Goal: Information Seeking & Learning: Learn about a topic

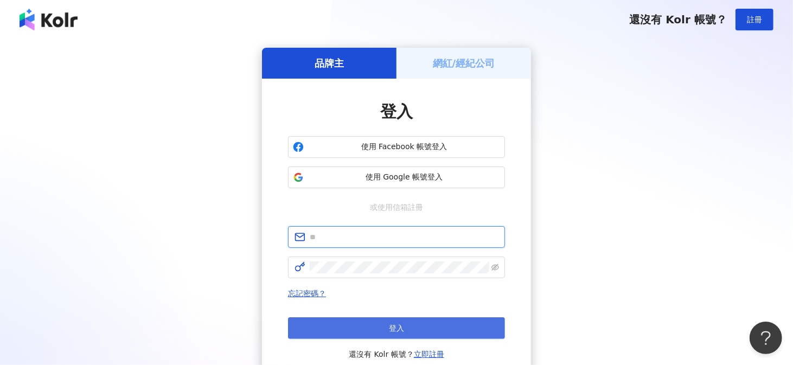
type input "**********"
click at [355, 325] on button "登入" at bounding box center [396, 328] width 217 height 22
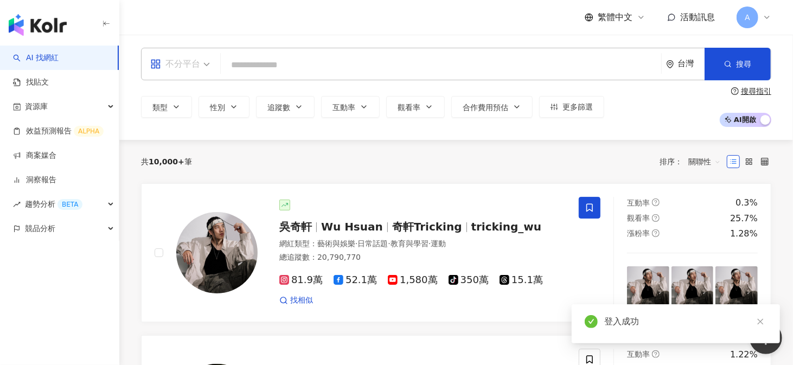
click at [201, 68] on span "不分平台" at bounding box center [180, 63] width 60 height 17
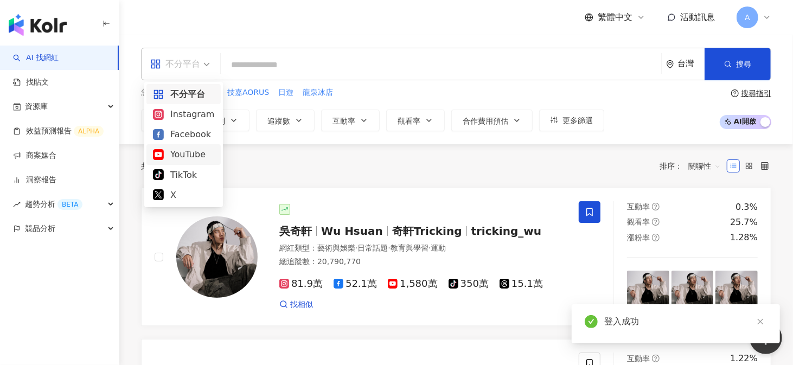
click at [180, 160] on div "YouTube" at bounding box center [183, 155] width 61 height 14
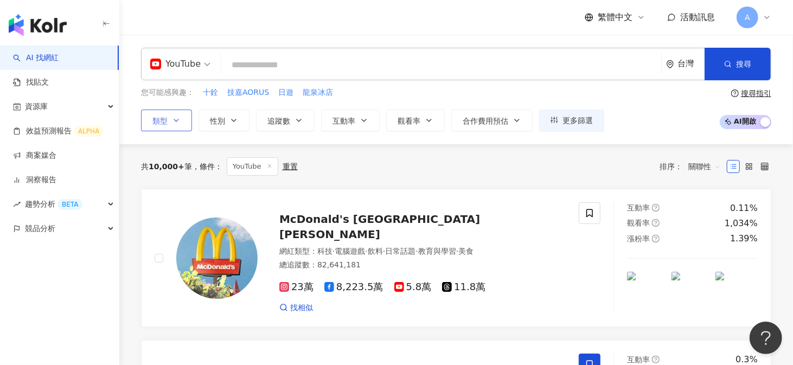
click at [169, 125] on button "類型" at bounding box center [166, 121] width 51 height 22
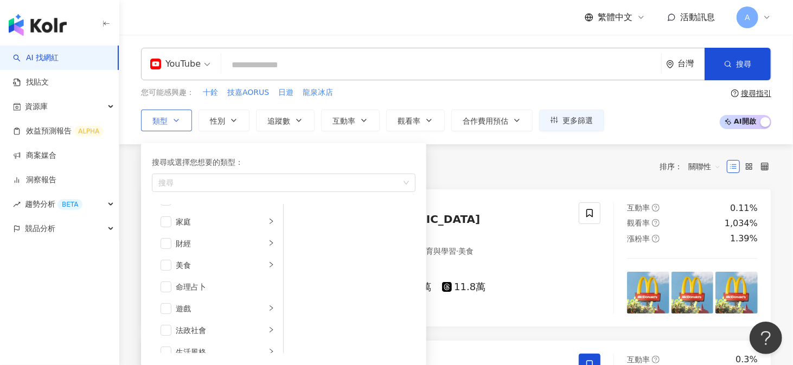
scroll to position [109, 0]
click at [168, 238] on span "button" at bounding box center [166, 238] width 11 height 11
click at [270, 235] on icon "right" at bounding box center [271, 237] width 3 height 5
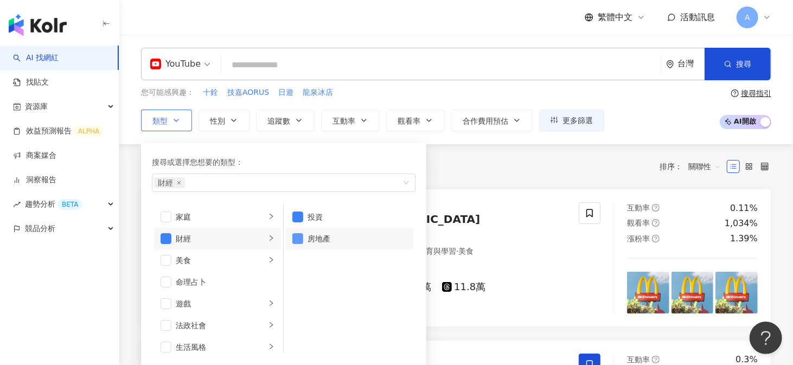
click at [297, 233] on span "button" at bounding box center [297, 238] width 11 height 11
click at [296, 237] on span "button" at bounding box center [297, 238] width 11 height 11
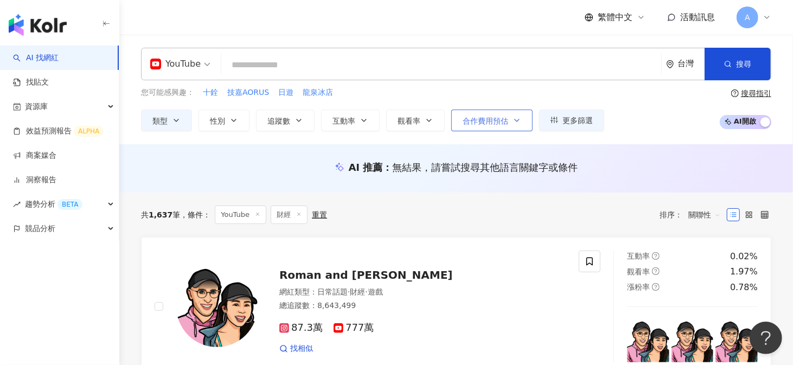
click at [501, 124] on span "合作費用預估" at bounding box center [486, 121] width 46 height 9
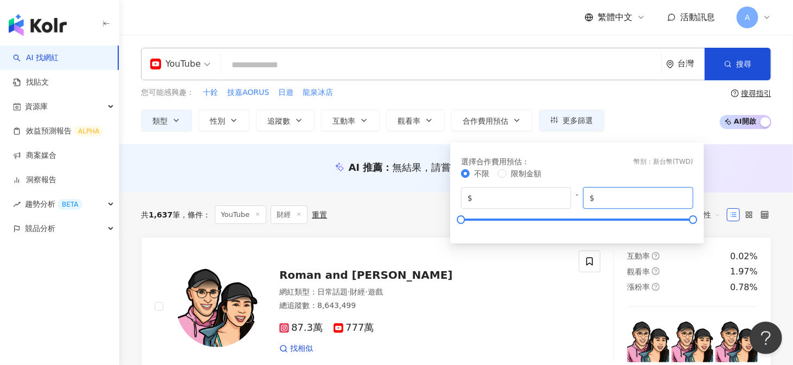
drag, startPoint x: 640, startPoint y: 199, endPoint x: 598, endPoint y: 196, distance: 41.8
click at [598, 196] on input "*******" at bounding box center [642, 198] width 90 height 12
type input "******"
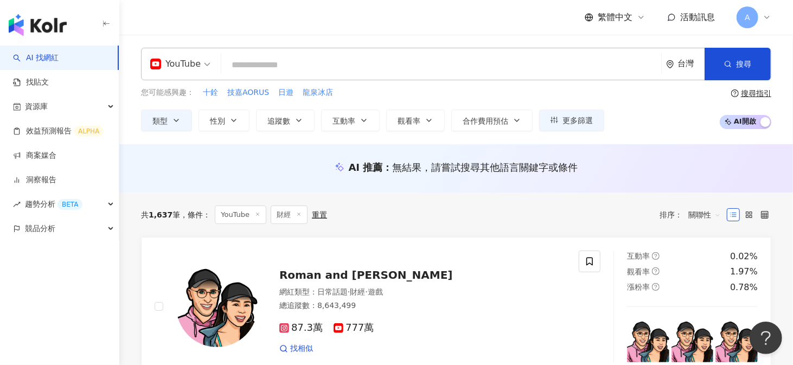
click at [628, 111] on div "您可能感興趣： 十銓 技嘉AORUS 日遊 龍泉冰店 類型 性別 追蹤數 互動率 觀看率 合作費用預估 更多篩選 選擇合作費用預估 ： 幣別 ： 新台幣 ( …" at bounding box center [456, 109] width 631 height 44
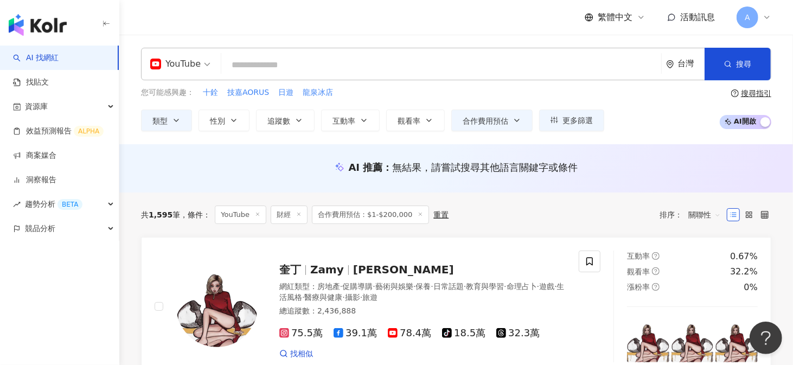
click at [719, 215] on span "關聯性" at bounding box center [705, 214] width 33 height 17
click at [734, 213] on icon at bounding box center [734, 215] width 8 height 8
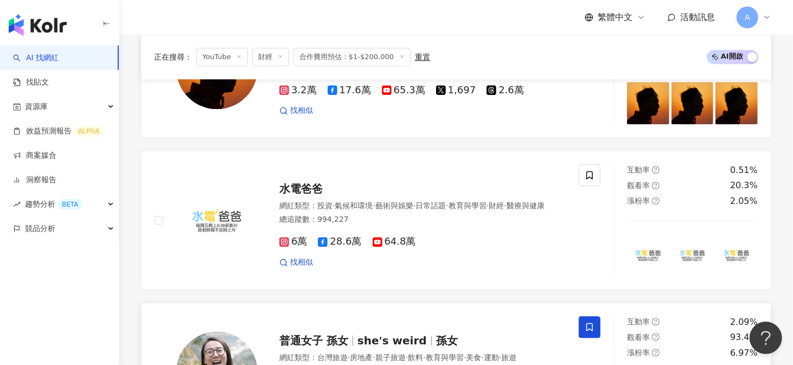
scroll to position [1924, 0]
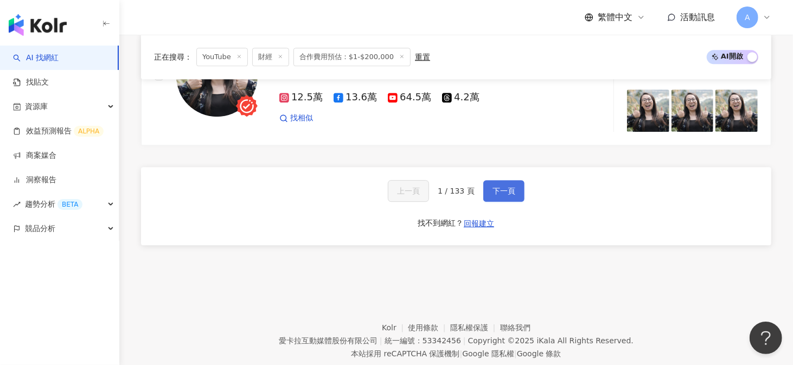
click at [488, 180] on button "下一頁" at bounding box center [503, 191] width 41 height 22
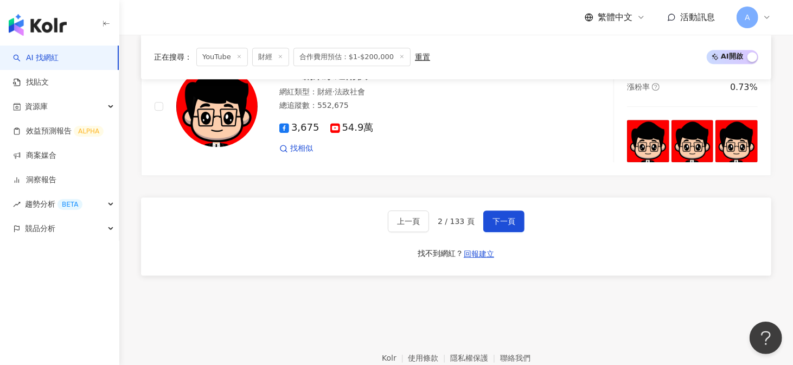
scroll to position [1957, 0]
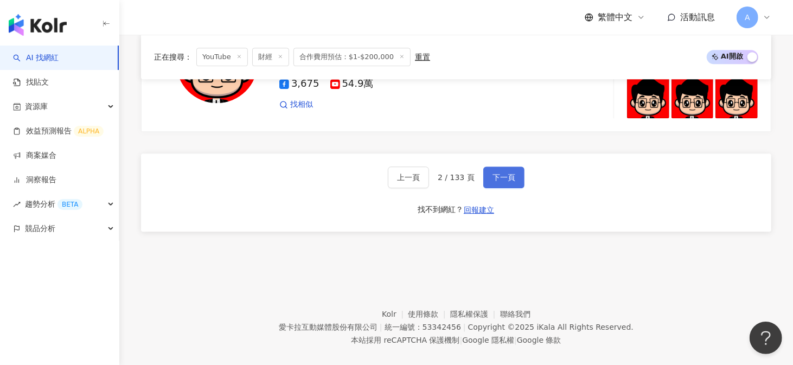
click at [506, 173] on span "下一頁" at bounding box center [504, 177] width 23 height 9
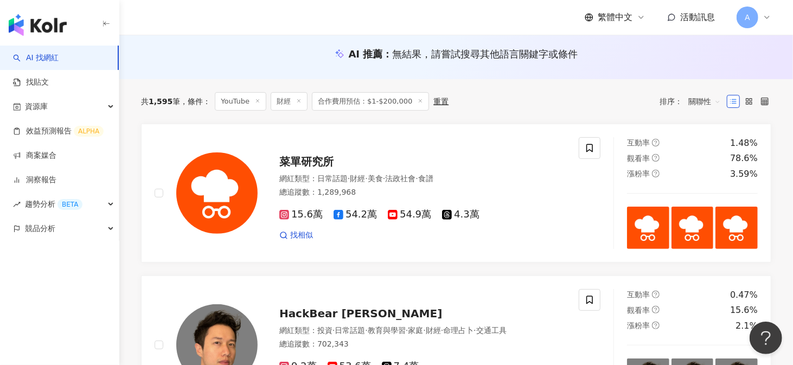
scroll to position [76, 0]
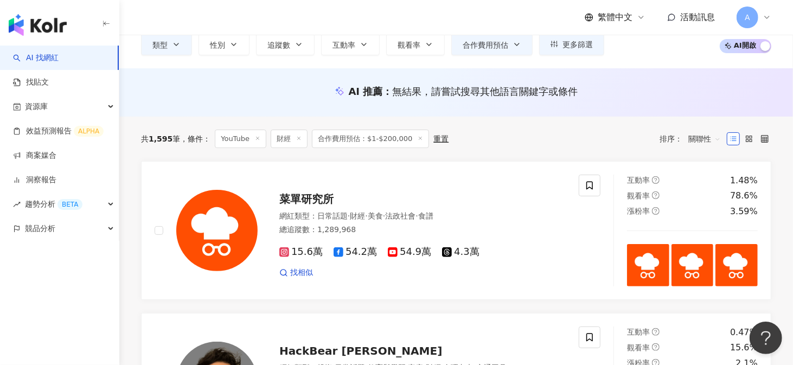
click at [379, 135] on span "合作費用預估：$1-$200,000" at bounding box center [370, 139] width 117 height 18
click at [418, 141] on span at bounding box center [420, 139] width 5 height 6
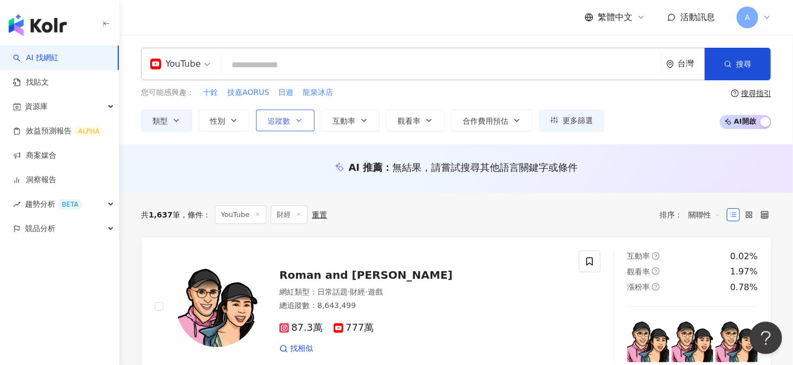
click at [298, 116] on icon "button" at bounding box center [299, 120] width 9 height 9
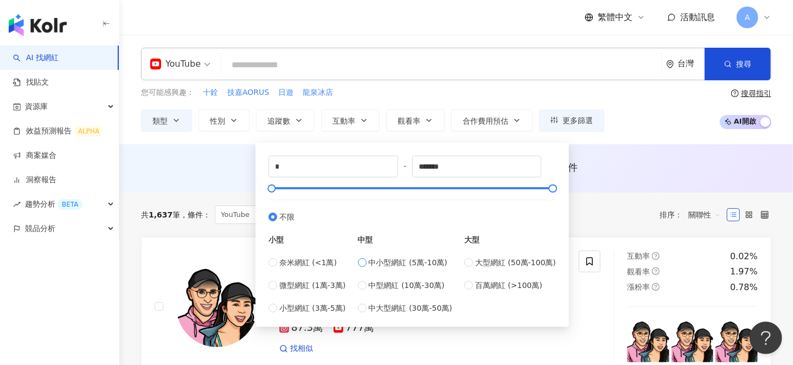
type input "*****"
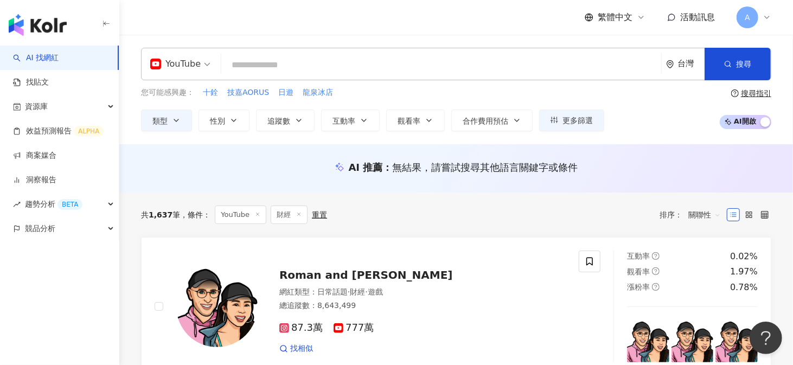
click at [648, 158] on div "AI 推薦 ： 無結果，請嘗試搜尋其他語言關鍵字或條件" at bounding box center [456, 168] width 674 height 48
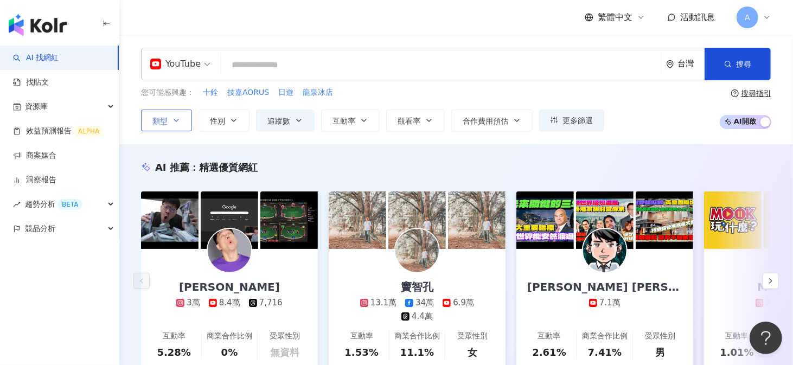
click at [170, 111] on button "類型" at bounding box center [166, 121] width 51 height 22
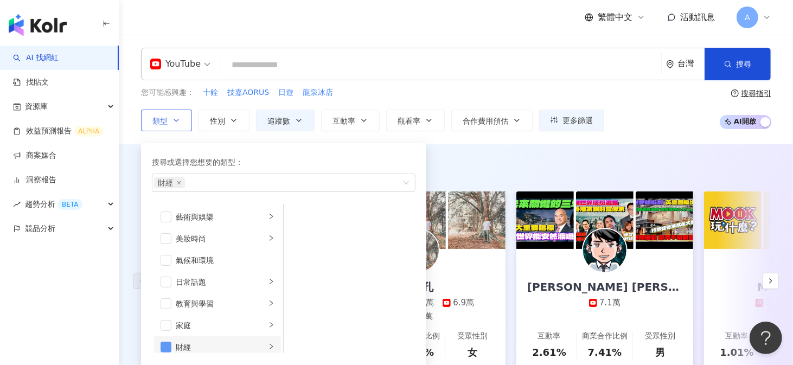
click at [168, 349] on span "button" at bounding box center [166, 347] width 11 height 11
click at [133, 150] on div "AI 推薦 ： 精選優質網紅 Gshan吉祥 3萬 8.4萬 7,716 互動率 5.28% 商業合作比例 0% 受眾性別 無資料 竇智孔 13.1萬 34萬…" at bounding box center [456, 276] width 674 height 265
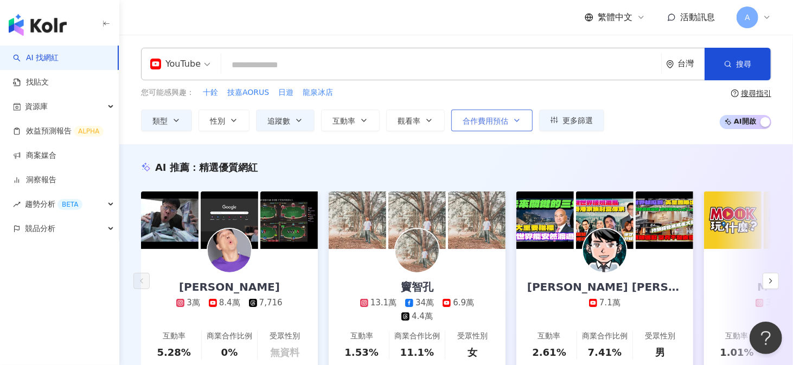
click at [482, 120] on span "合作費用預估" at bounding box center [486, 121] width 46 height 9
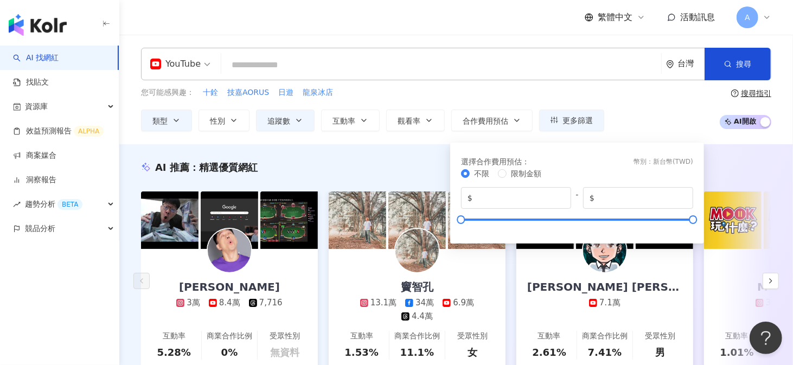
click at [436, 148] on div "AI 推薦 ： 精選優質網紅 Gshan吉祥 3萬 8.4萬 7,716 互動率 5.28% 商業合作比例 0% 受眾性別 無資料 竇智孔 13.1萬 34萬…" at bounding box center [456, 276] width 674 height 265
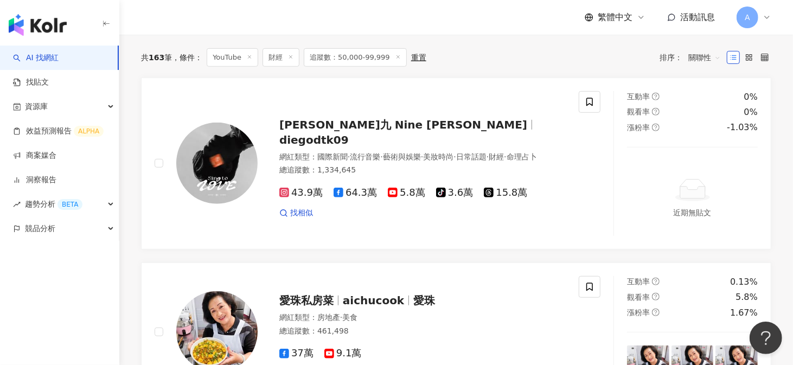
scroll to position [217, 0]
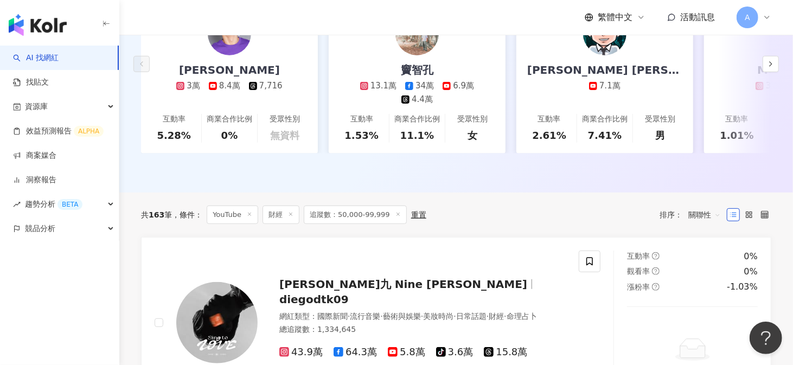
click at [699, 224] on span "關聯性" at bounding box center [705, 214] width 33 height 17
click at [573, 224] on div "共 163 筆 條件 ： YouTube 財經 追蹤數：50,000-99,999 重置 排序： 關聯性" at bounding box center [456, 215] width 631 height 18
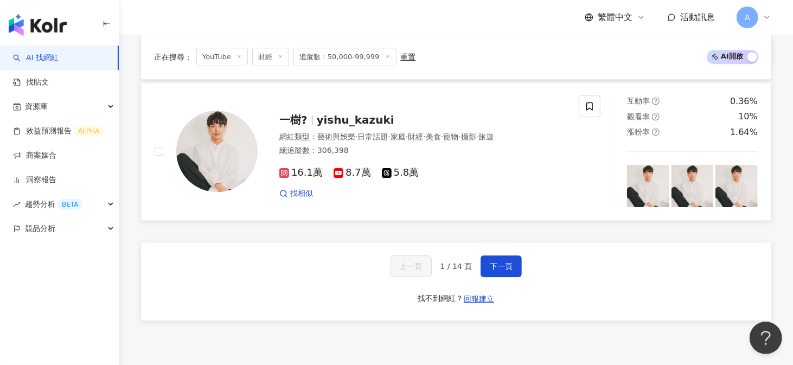
scroll to position [2170, 0]
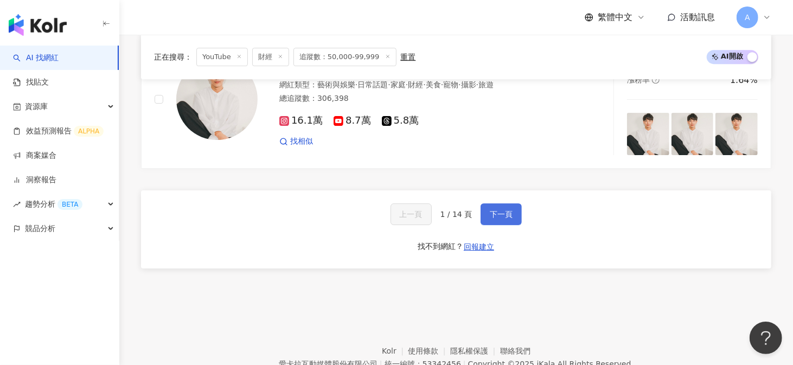
click at [510, 224] on button "下一頁" at bounding box center [501, 214] width 41 height 22
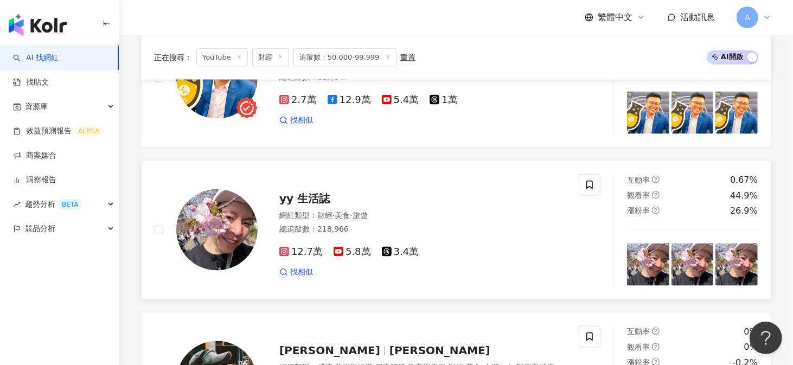
scroll to position [901, 0]
click at [171, 264] on div at bounding box center [206, 230] width 103 height 112
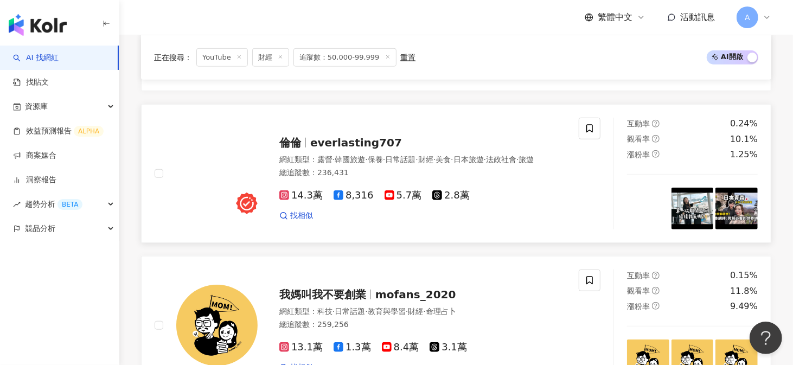
scroll to position [521, 0]
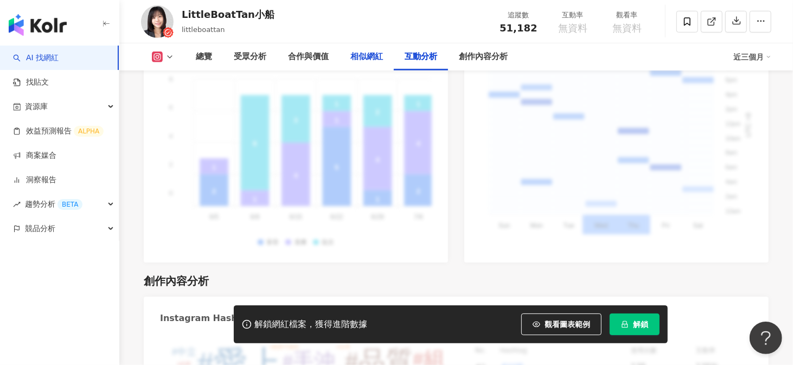
scroll to position [3039, 0]
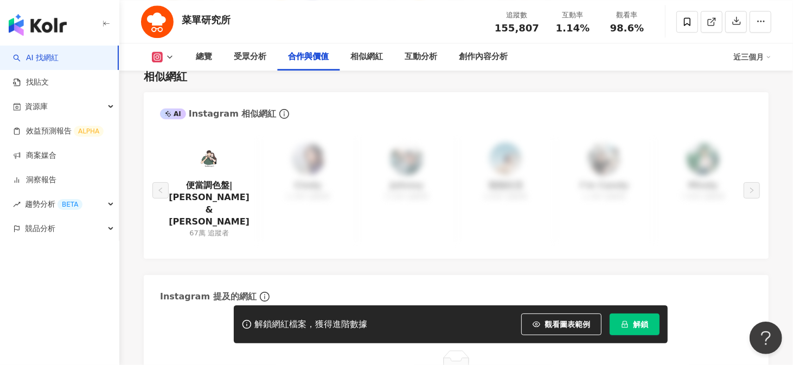
scroll to position [1411, 0]
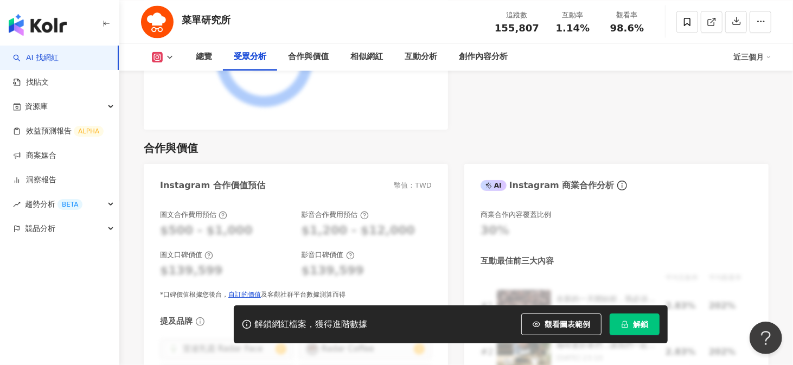
click at [171, 56] on polyline at bounding box center [170, 57] width 4 height 2
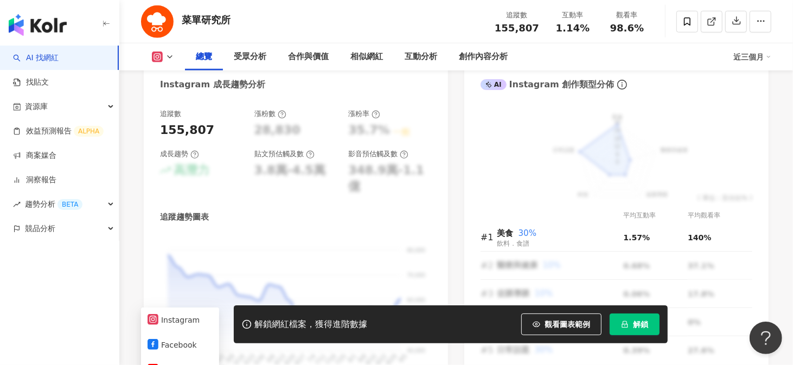
scroll to position [597, 0]
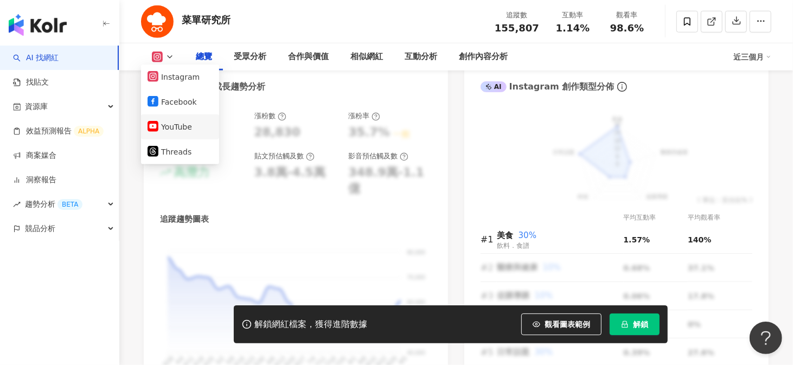
click at [175, 124] on button "YouTube" at bounding box center [180, 126] width 65 height 15
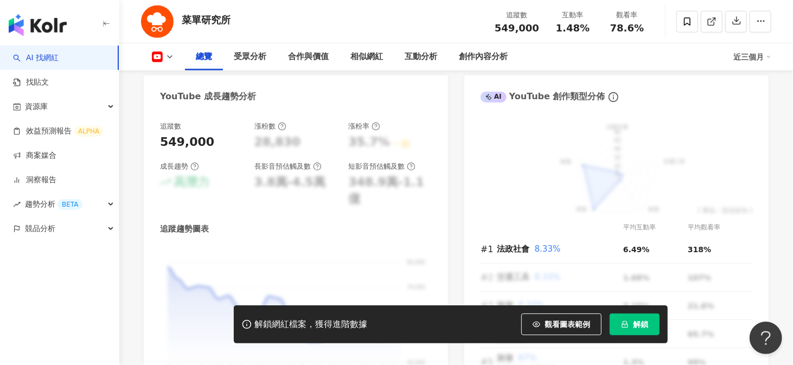
scroll to position [607, 0]
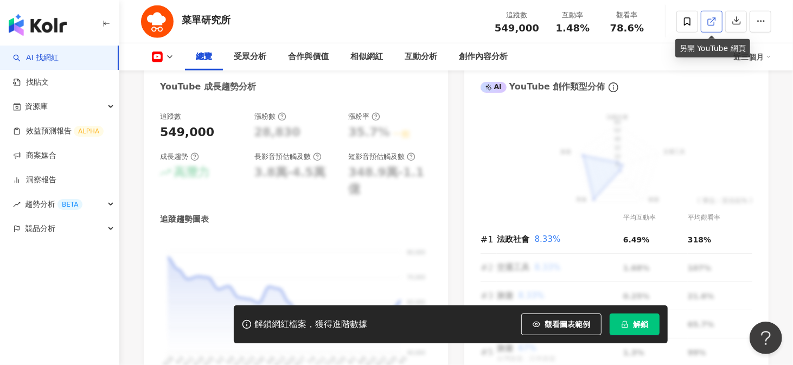
click at [707, 26] on icon at bounding box center [712, 22] width 10 height 10
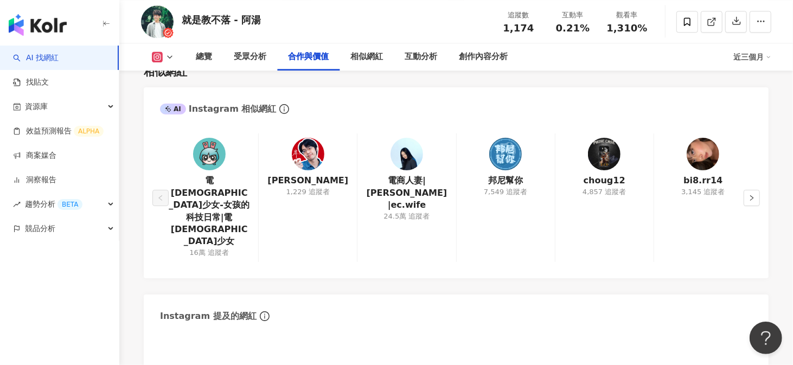
scroll to position [1628, 0]
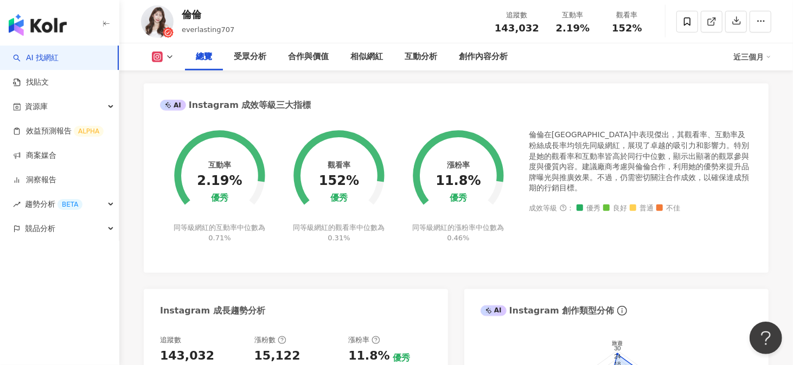
scroll to position [271, 0]
